Goal: Task Accomplishment & Management: Manage account settings

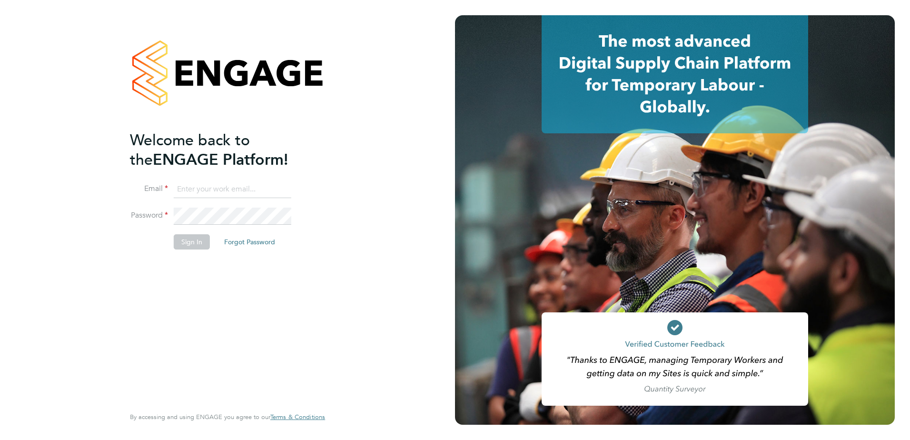
type input "james.morey@morgansindall.com"
click at [188, 244] on button "Sign In" at bounding box center [192, 241] width 36 height 15
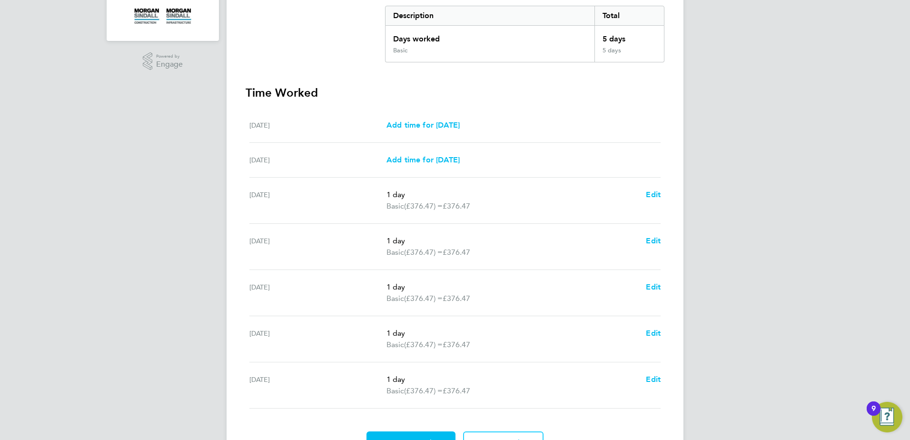
scroll to position [248, 0]
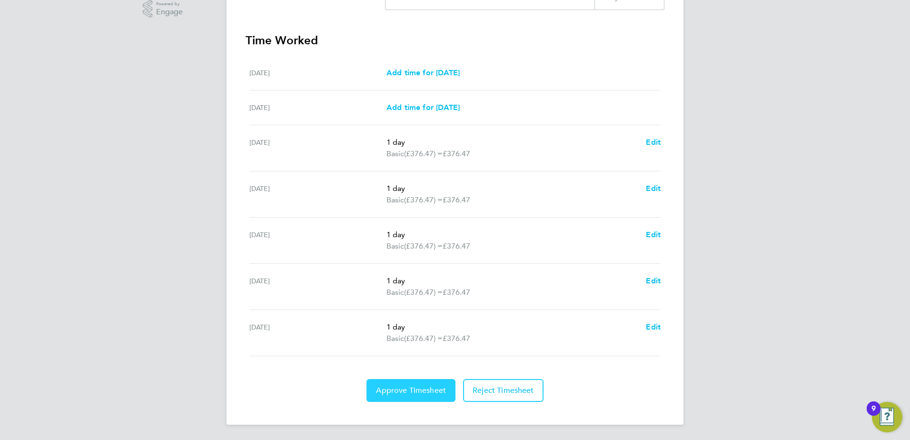
click at [415, 387] on span "Approve Timesheet" at bounding box center [411, 391] width 70 height 10
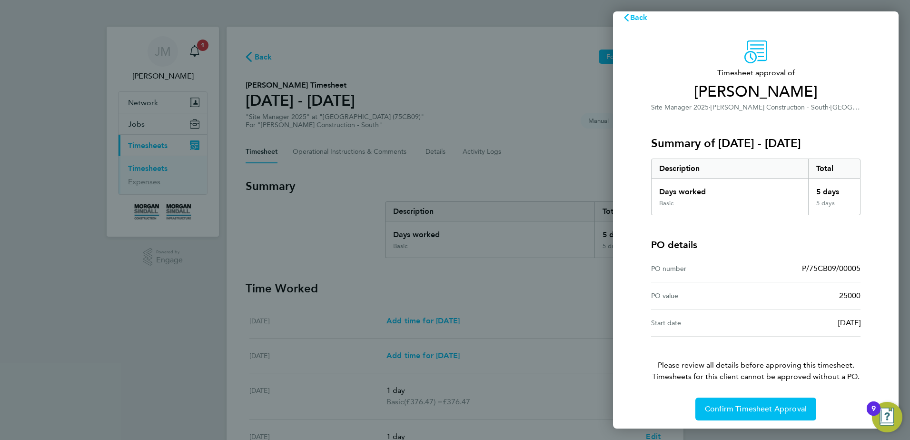
scroll to position [16, 0]
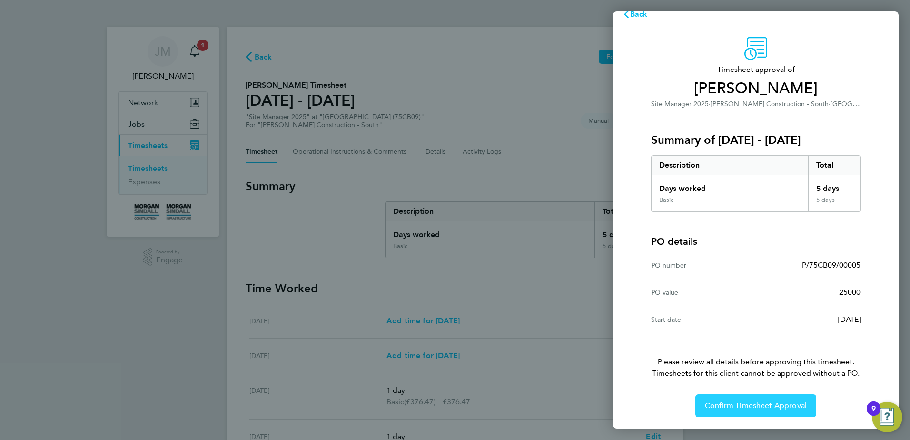
click at [765, 408] on span "Confirm Timesheet Approval" at bounding box center [756, 406] width 102 height 10
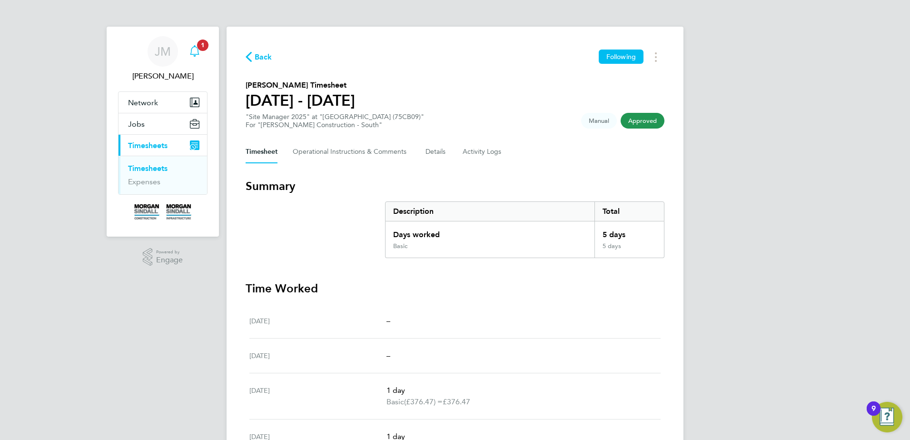
click at [200, 45] on span "1" at bounding box center [202, 45] width 11 height 11
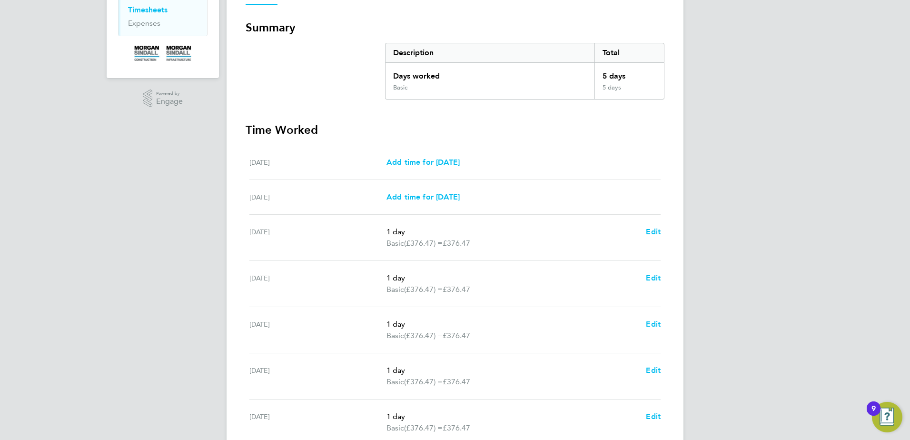
scroll to position [248, 0]
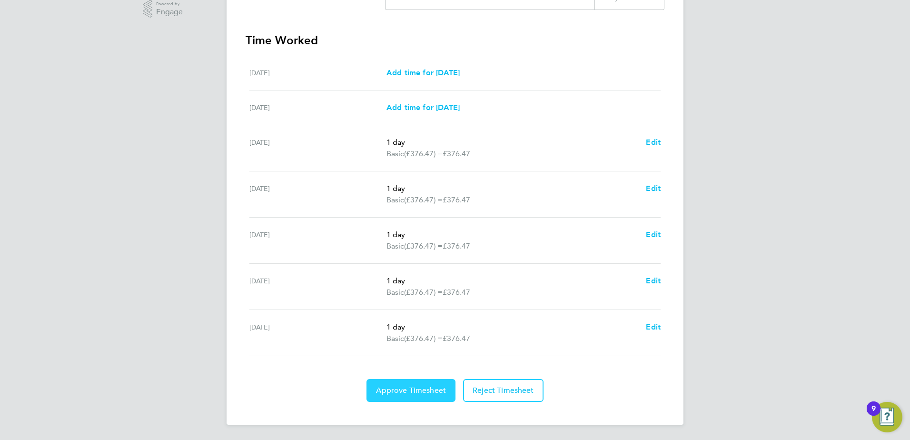
click at [427, 386] on span "Approve Timesheet" at bounding box center [411, 391] width 70 height 10
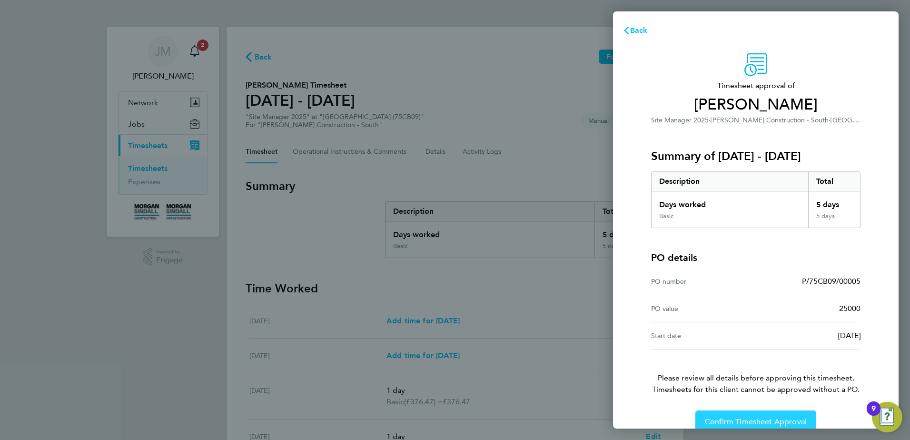
click at [729, 415] on button "Confirm Timesheet Approval" at bounding box center [756, 421] width 121 height 23
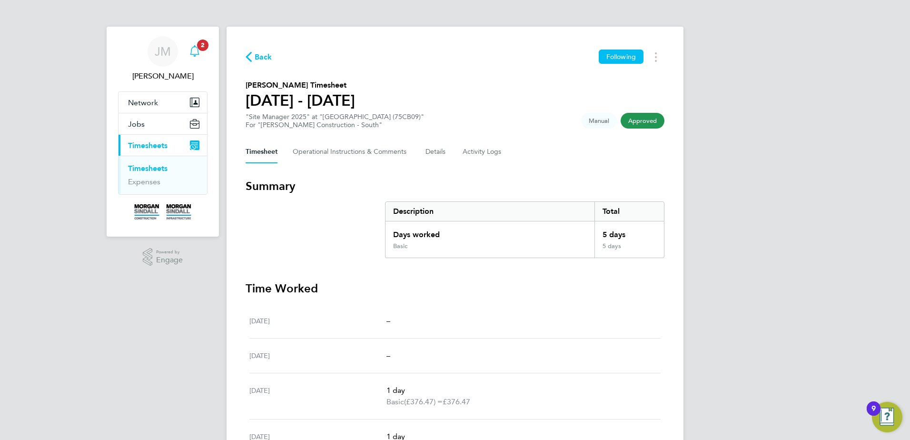
click at [208, 44] on span "2" at bounding box center [202, 45] width 11 height 11
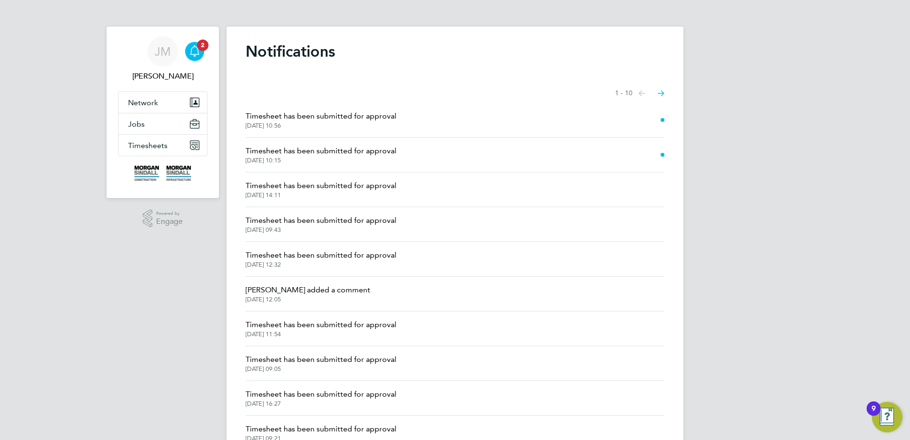
click at [412, 144] on li "Timesheet has been submitted for approval 28 Aug 2025, 10:15" at bounding box center [455, 155] width 419 height 35
click at [375, 150] on span "Timesheet has been submitted for approval" at bounding box center [321, 150] width 151 height 11
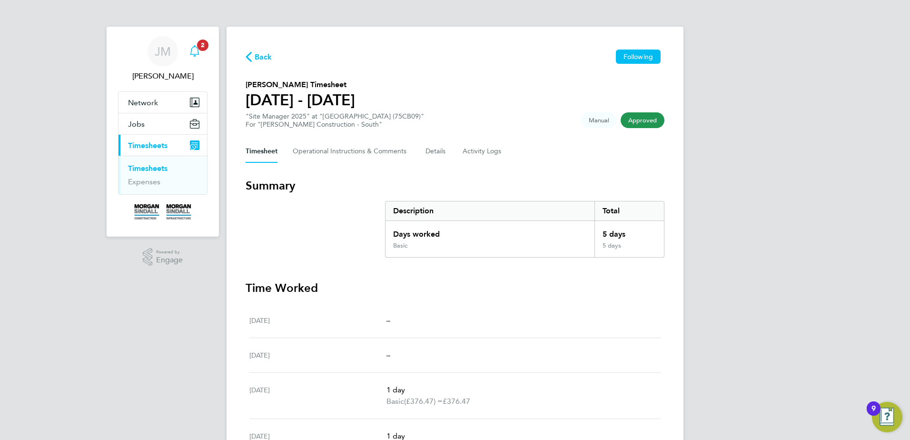
click at [200, 52] on icon "Main navigation" at bounding box center [194, 50] width 11 height 11
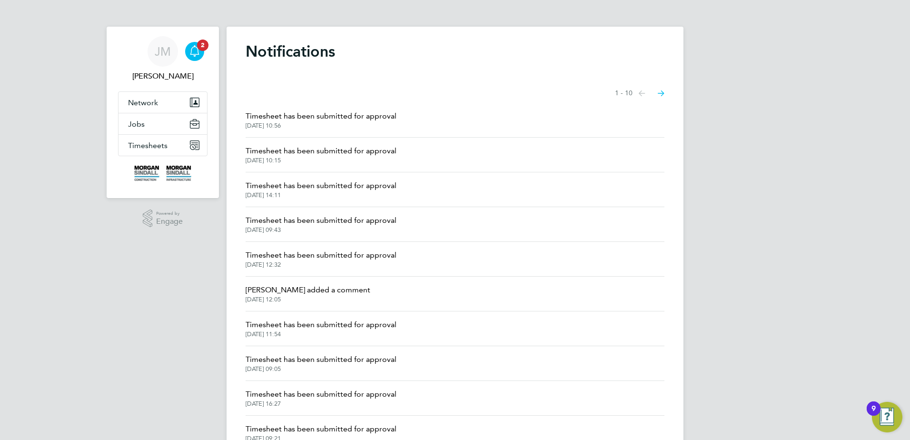
click at [368, 111] on span "Timesheet has been submitted for approval" at bounding box center [321, 115] width 151 height 11
